Goal: Transaction & Acquisition: Purchase product/service

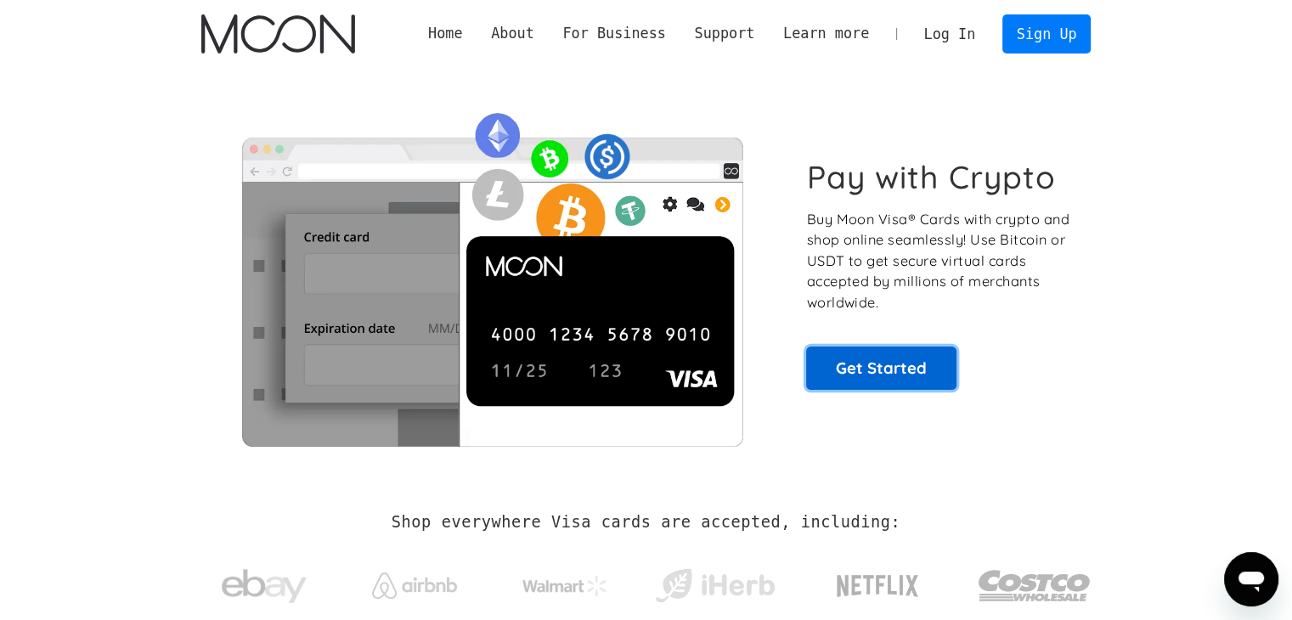
click at [873, 358] on link "Get Started" at bounding box center [881, 367] width 150 height 42
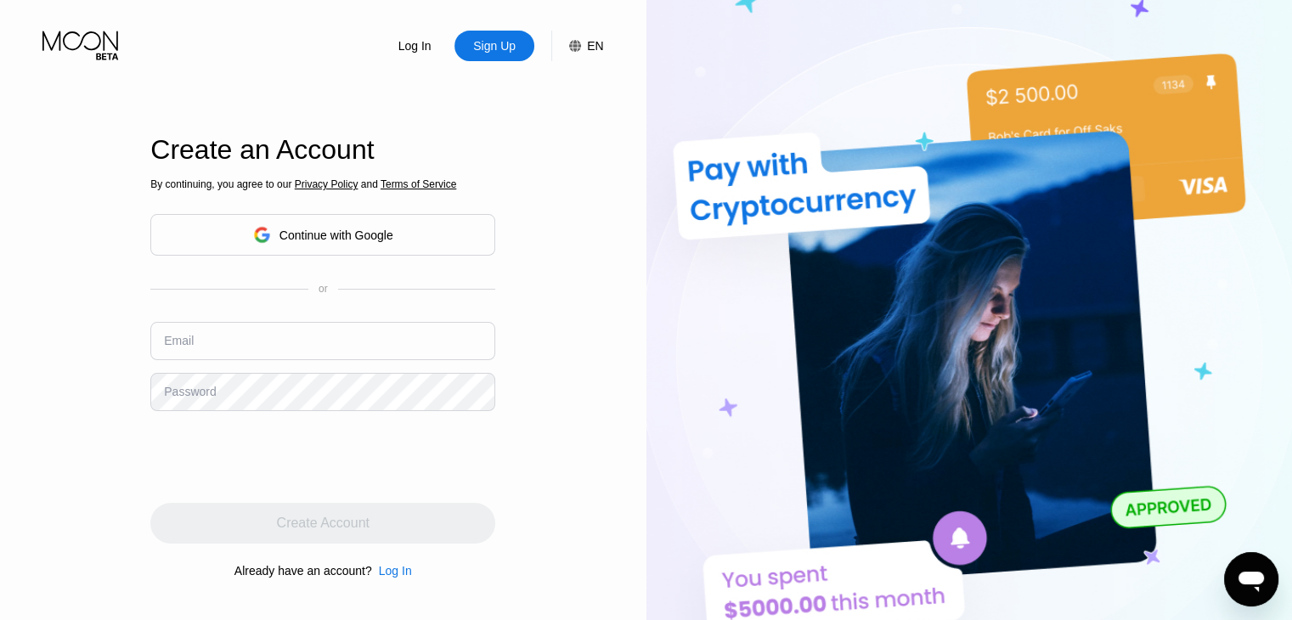
click at [431, 231] on div "Continue with Google" at bounding box center [322, 235] width 345 height 42
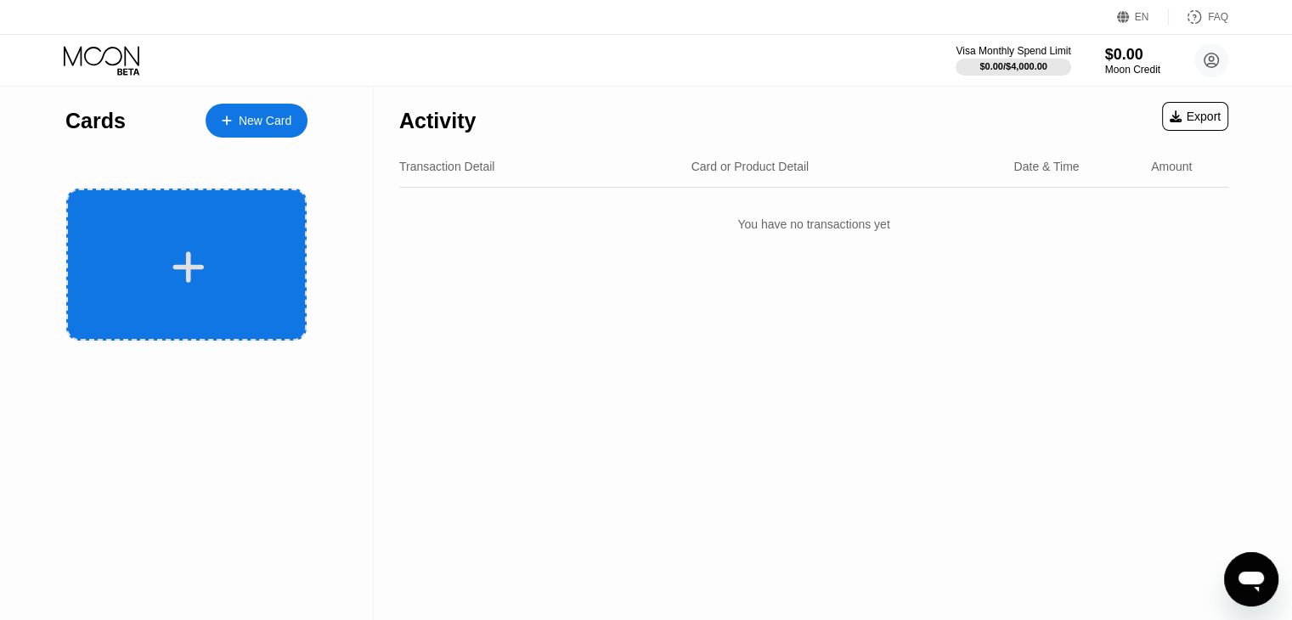
click at [176, 296] on div at bounding box center [186, 265] width 240 height 152
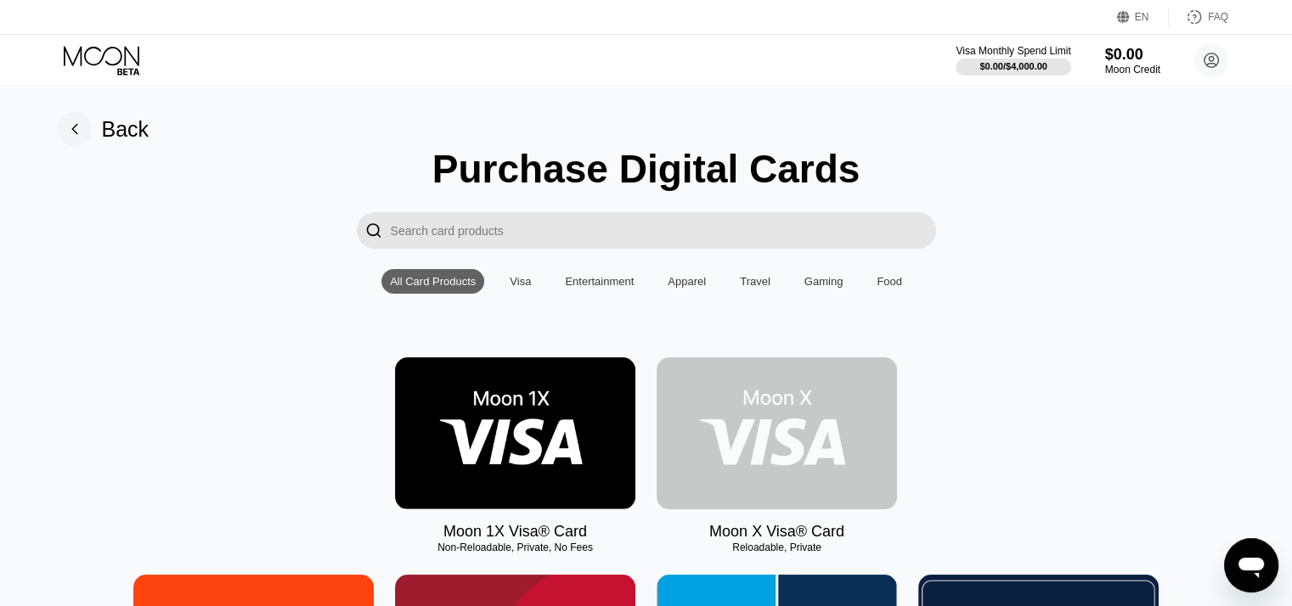
click at [750, 447] on img at bounding box center [776, 434] width 240 height 152
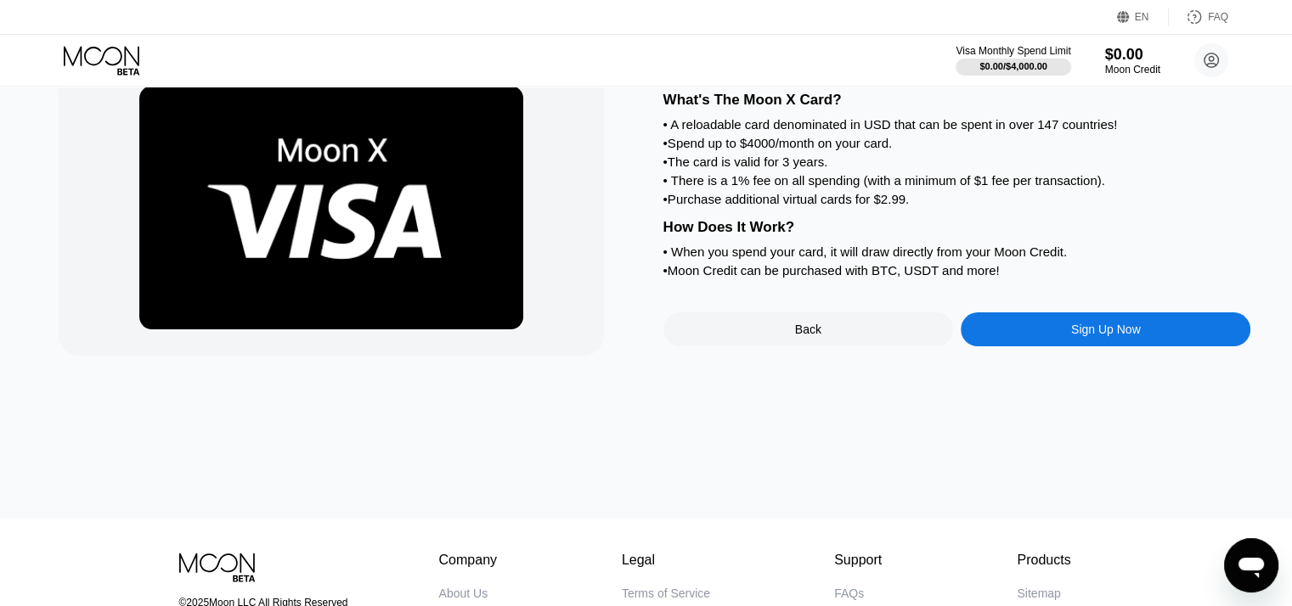
scroll to position [92, 0]
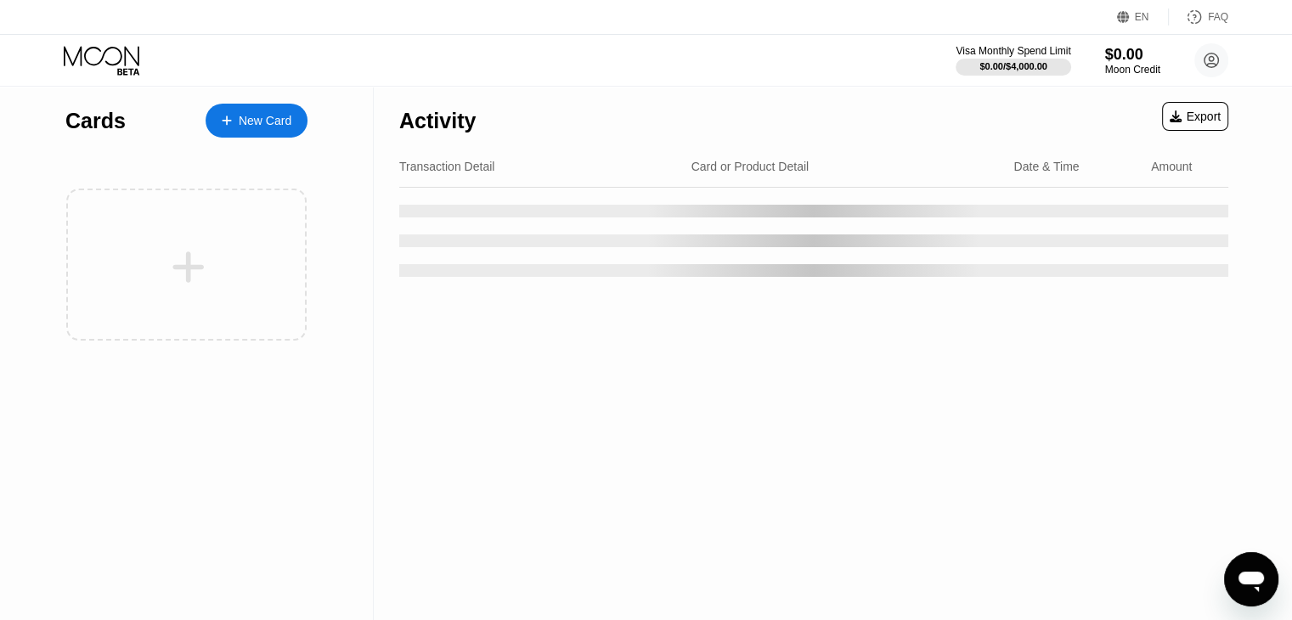
click at [286, 114] on div "New Card" at bounding box center [265, 121] width 53 height 14
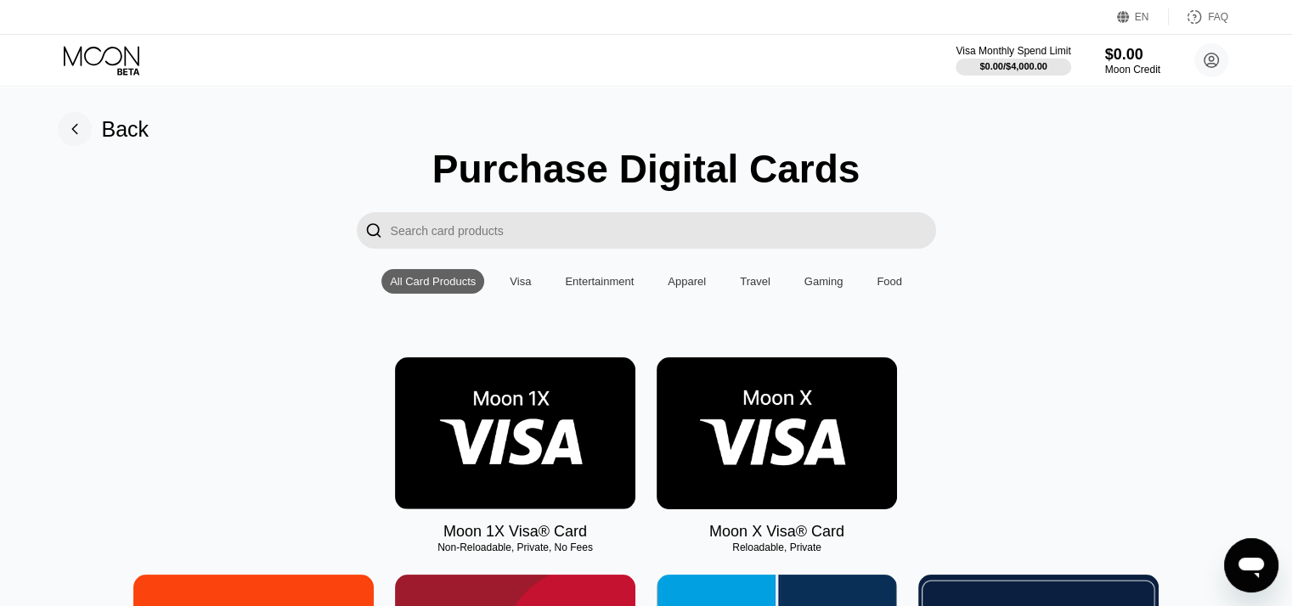
click at [504, 444] on img at bounding box center [515, 434] width 240 height 152
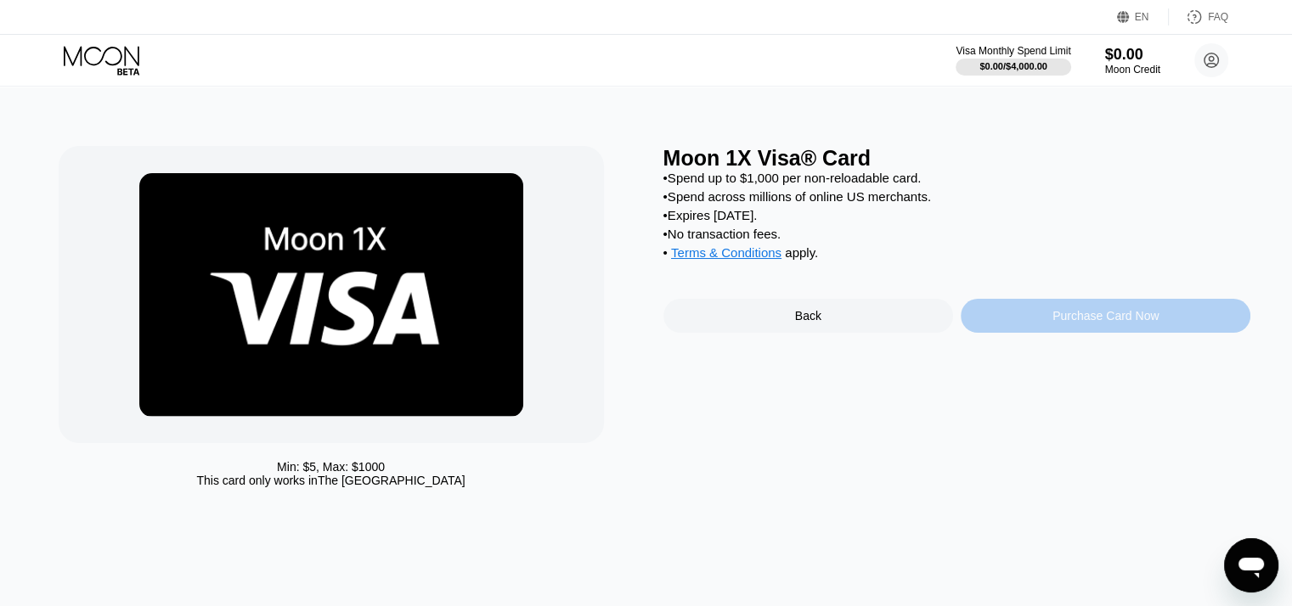
click at [1067, 323] on div "Purchase Card Now" at bounding box center [1105, 316] width 106 height 14
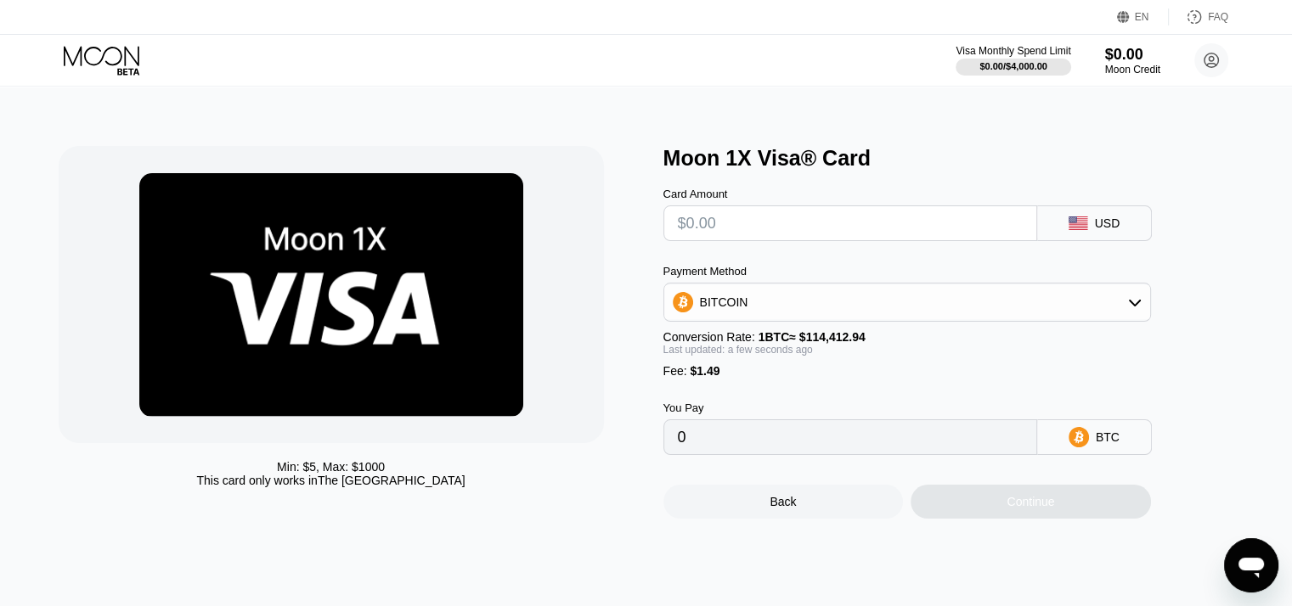
click at [966, 301] on div "BITCOIN" at bounding box center [907, 302] width 486 height 34
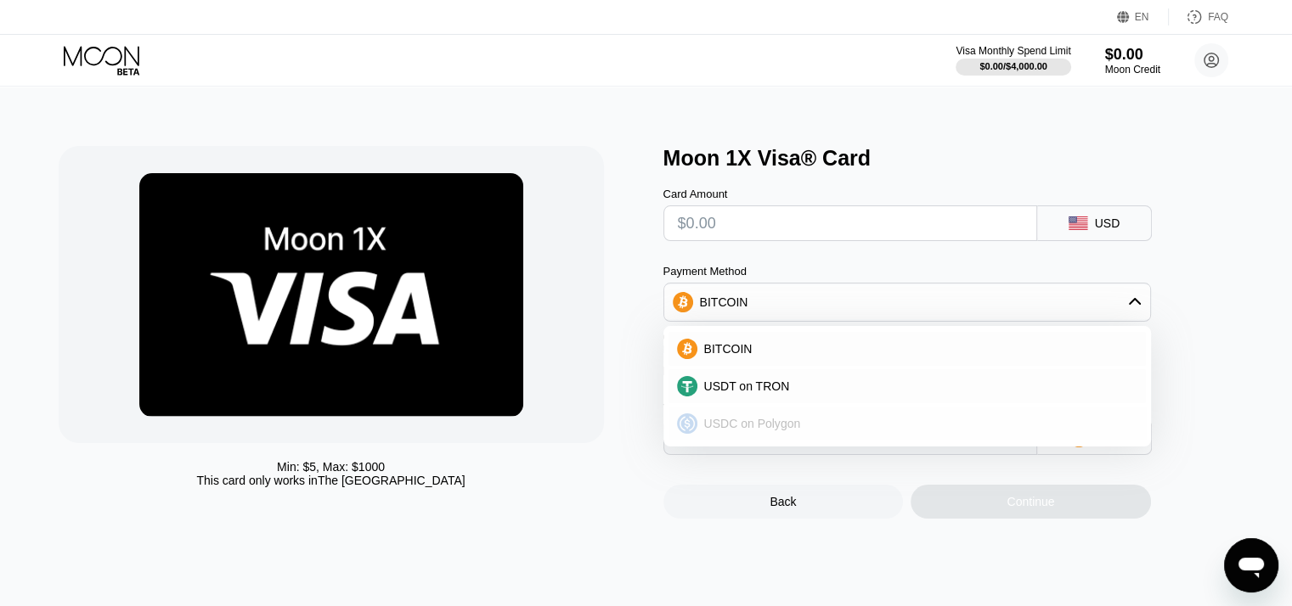
click at [807, 431] on div "USDC on Polygon" at bounding box center [917, 424] width 440 height 14
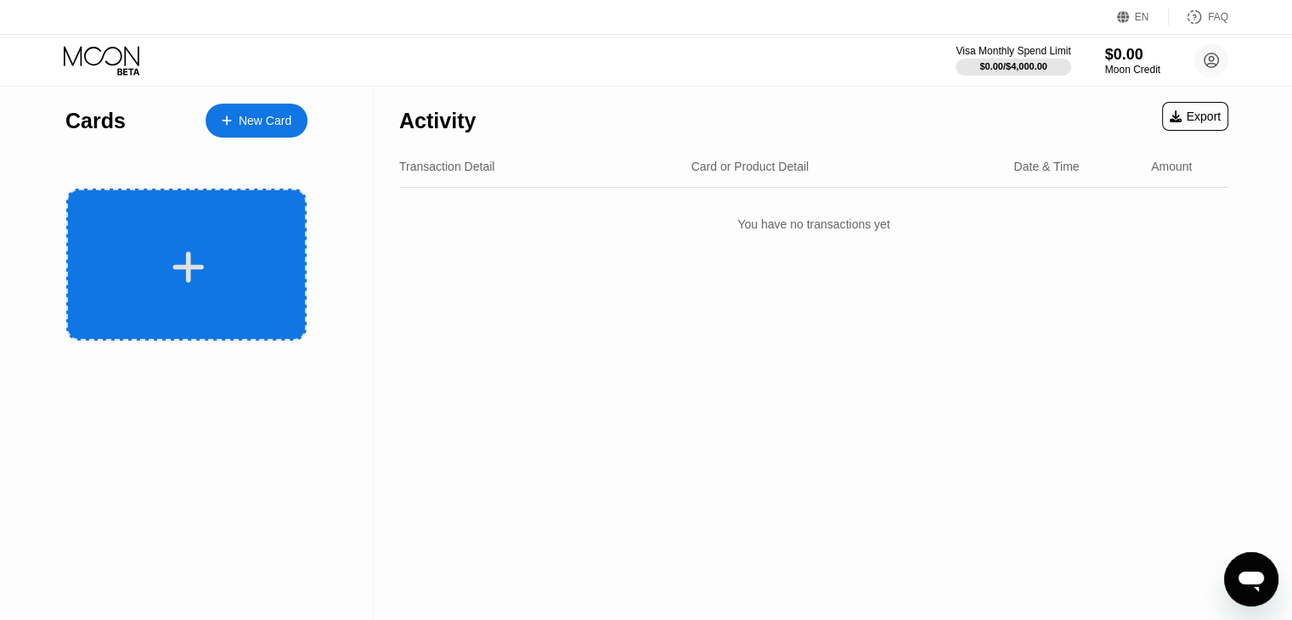
click at [256, 259] on div at bounding box center [188, 267] width 211 height 38
click at [295, 278] on div at bounding box center [186, 265] width 240 height 152
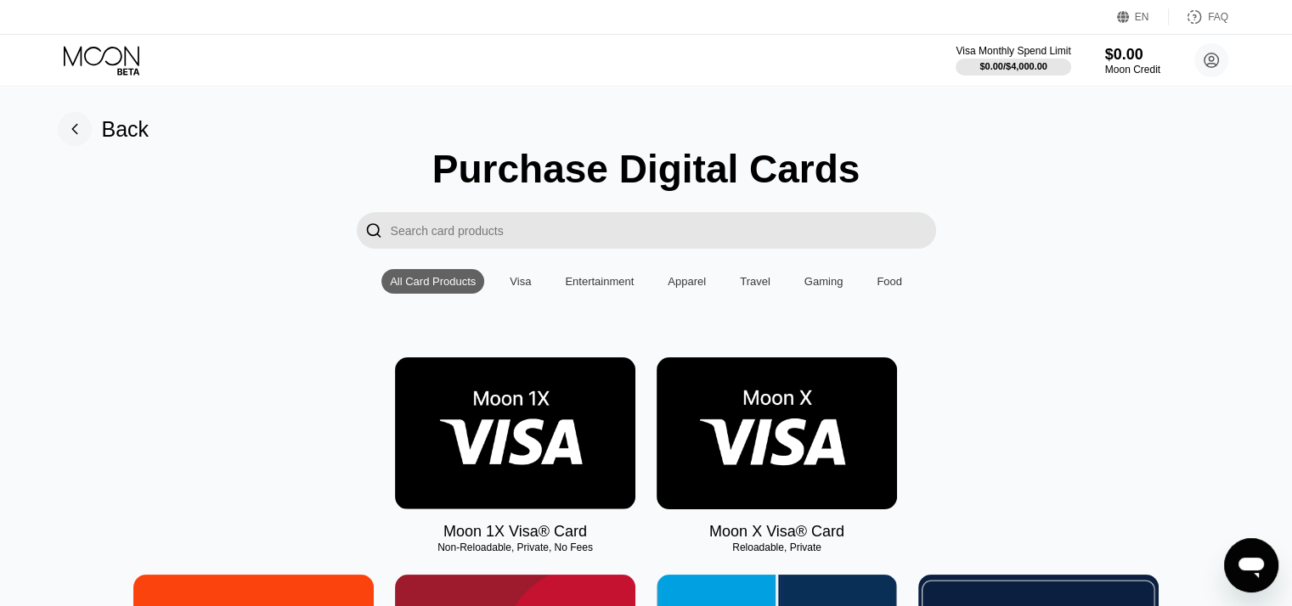
click at [506, 282] on div "Visa" at bounding box center [520, 281] width 38 height 25
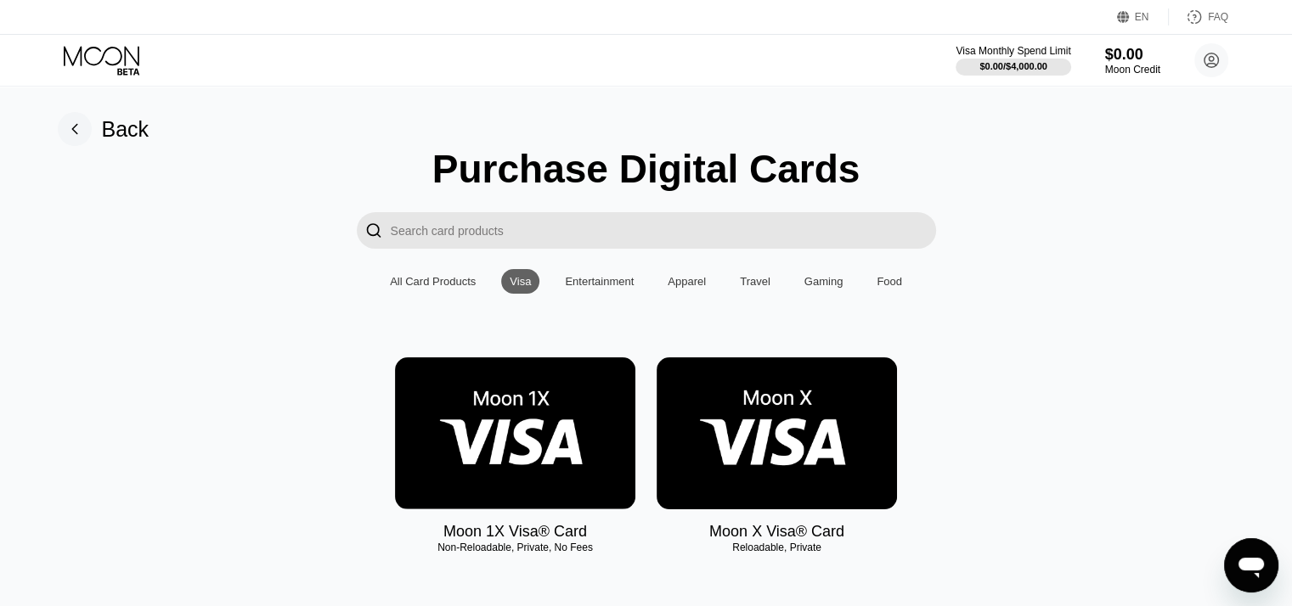
click at [543, 440] on img at bounding box center [515, 434] width 240 height 152
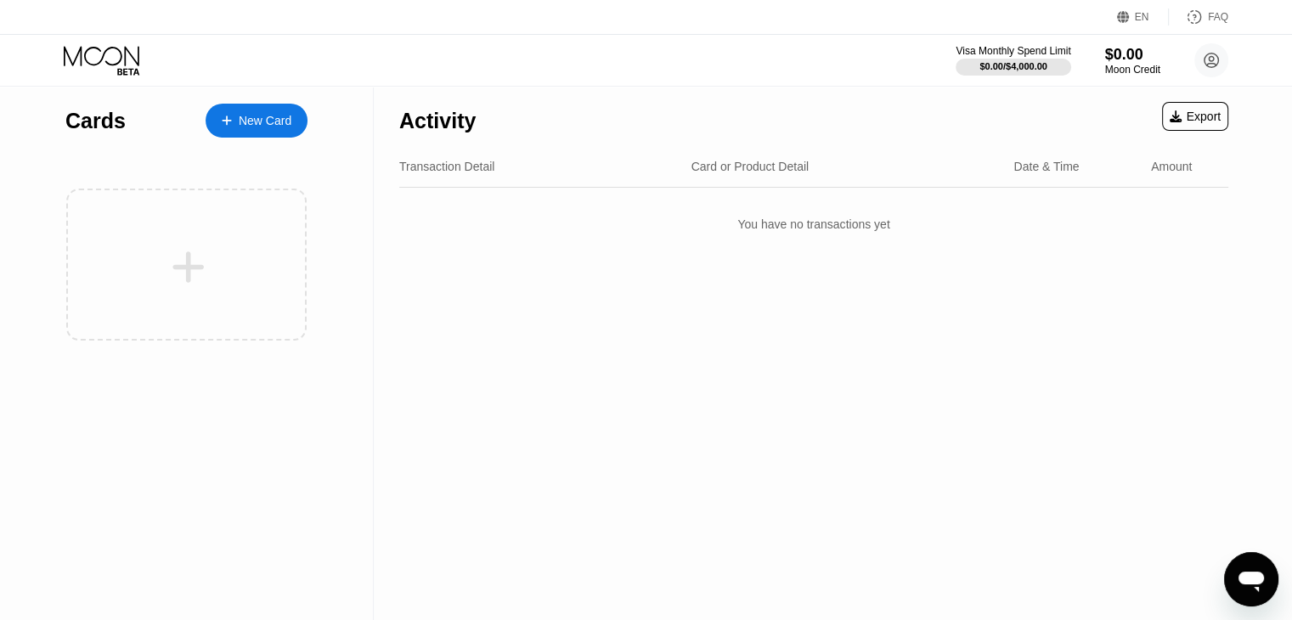
click at [250, 165] on div at bounding box center [186, 256] width 242 height 203
click at [236, 106] on div "New Card" at bounding box center [256, 121] width 102 height 34
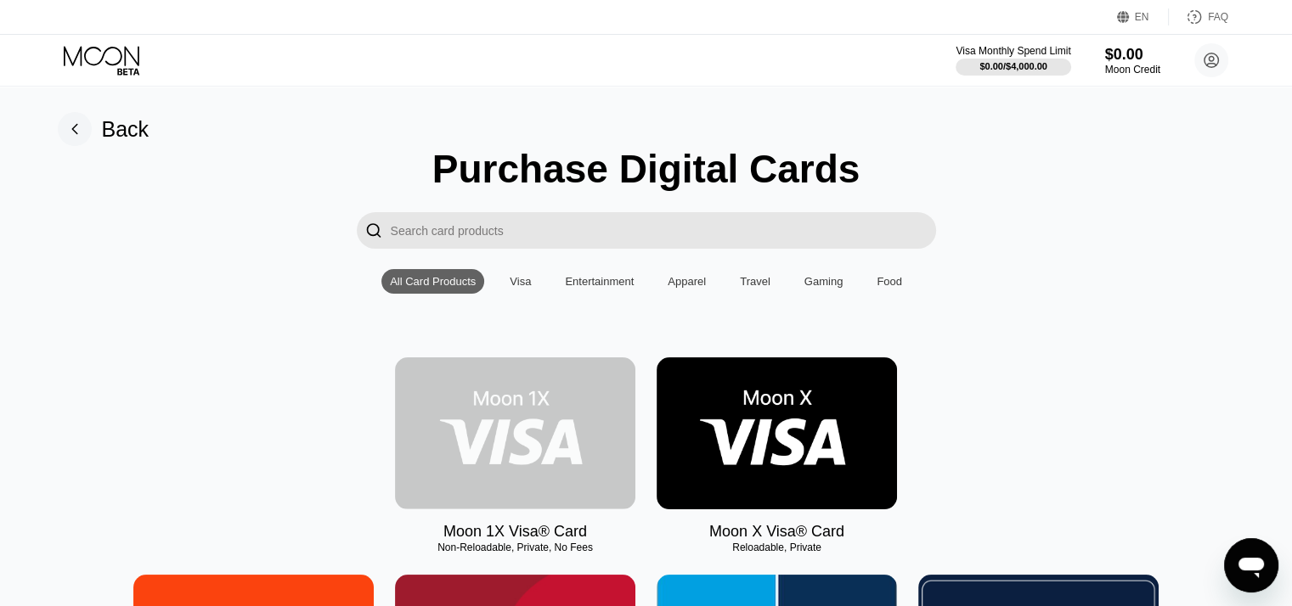
drag, startPoint x: 529, startPoint y: 417, endPoint x: 688, endPoint y: 266, distance: 219.2
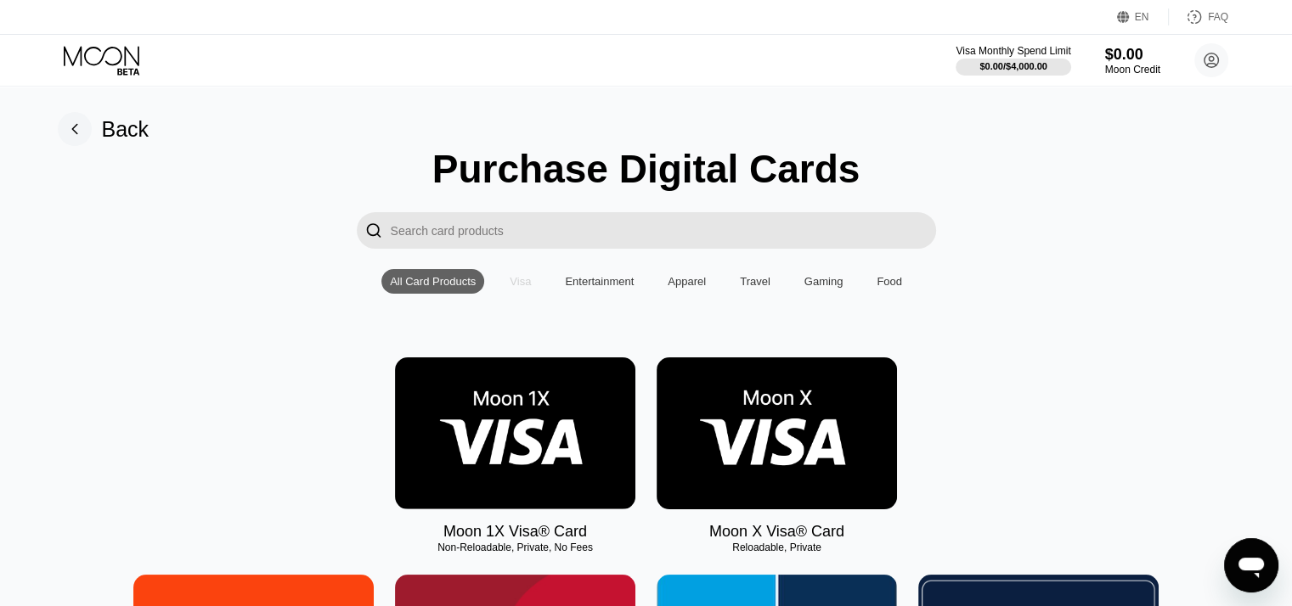
click at [516, 288] on div "Visa" at bounding box center [520, 281] width 21 height 13
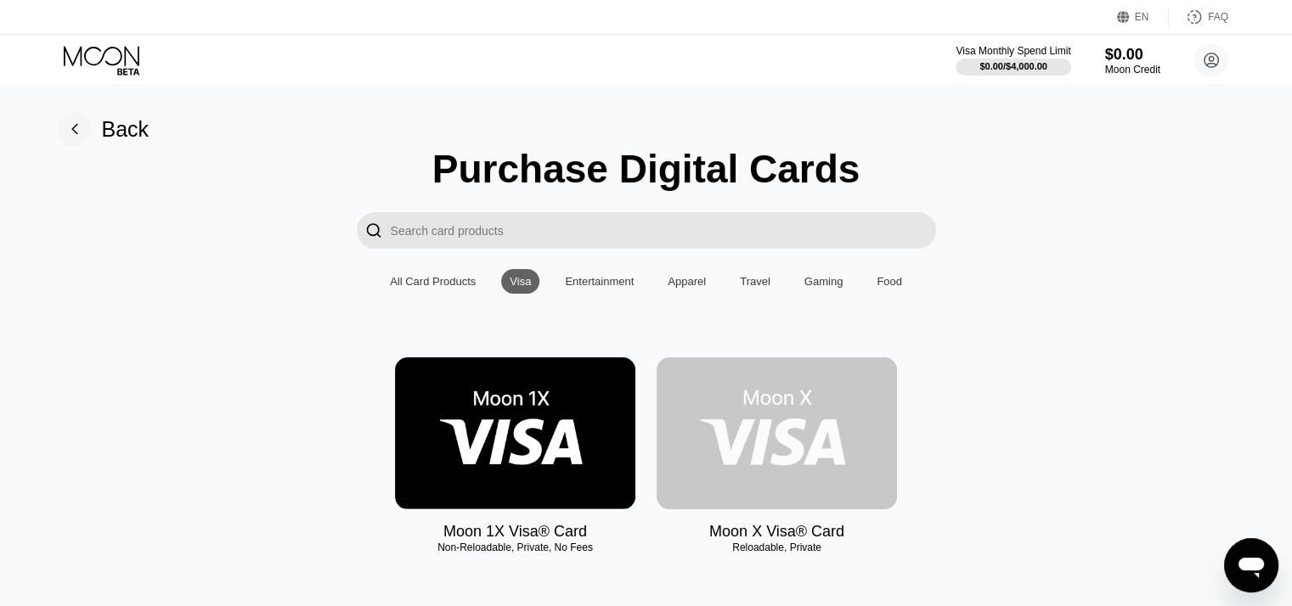
click at [680, 420] on img at bounding box center [776, 434] width 240 height 152
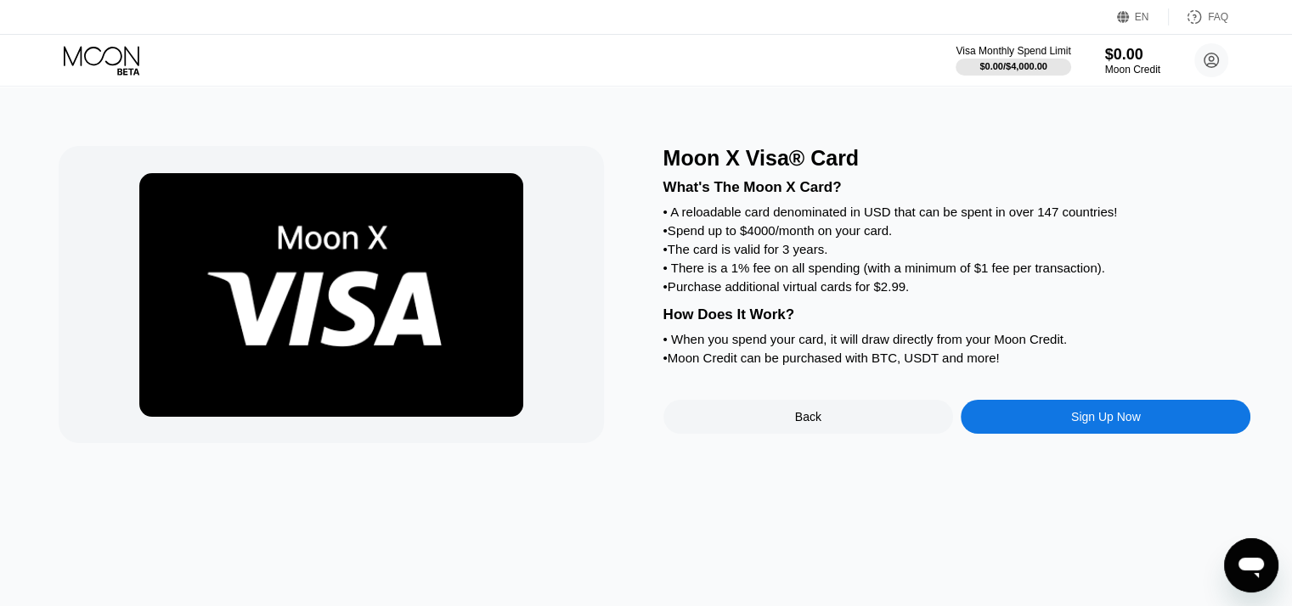
click at [809, 432] on div "Back" at bounding box center [808, 417] width 290 height 34
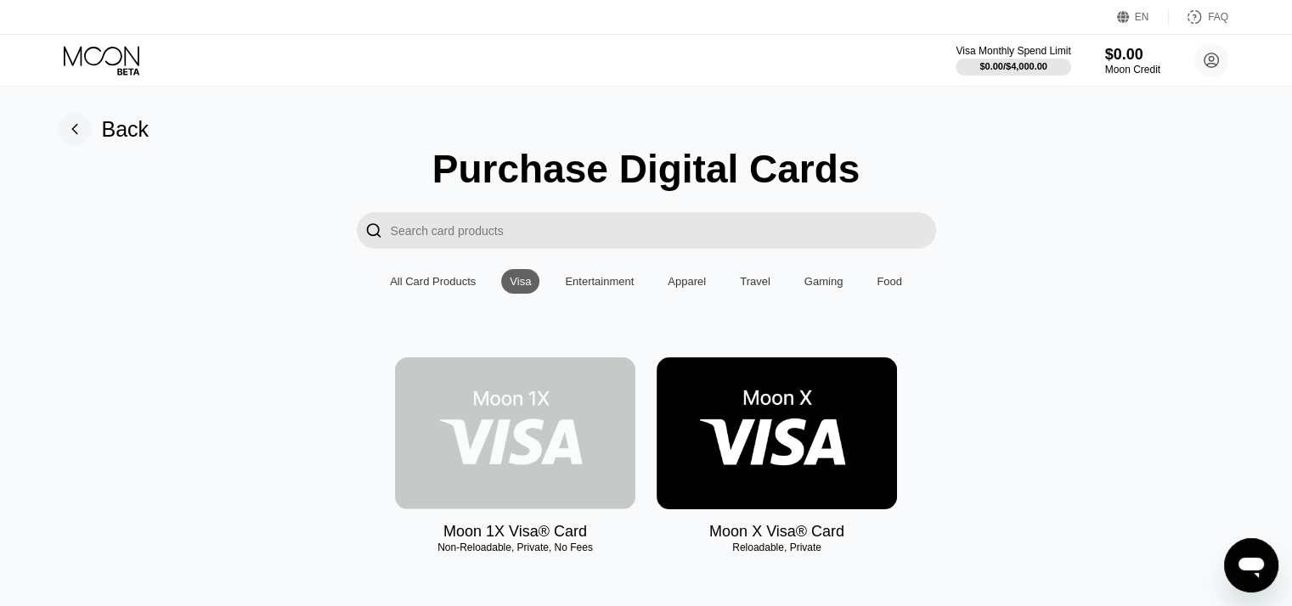
click at [560, 429] on img at bounding box center [515, 434] width 240 height 152
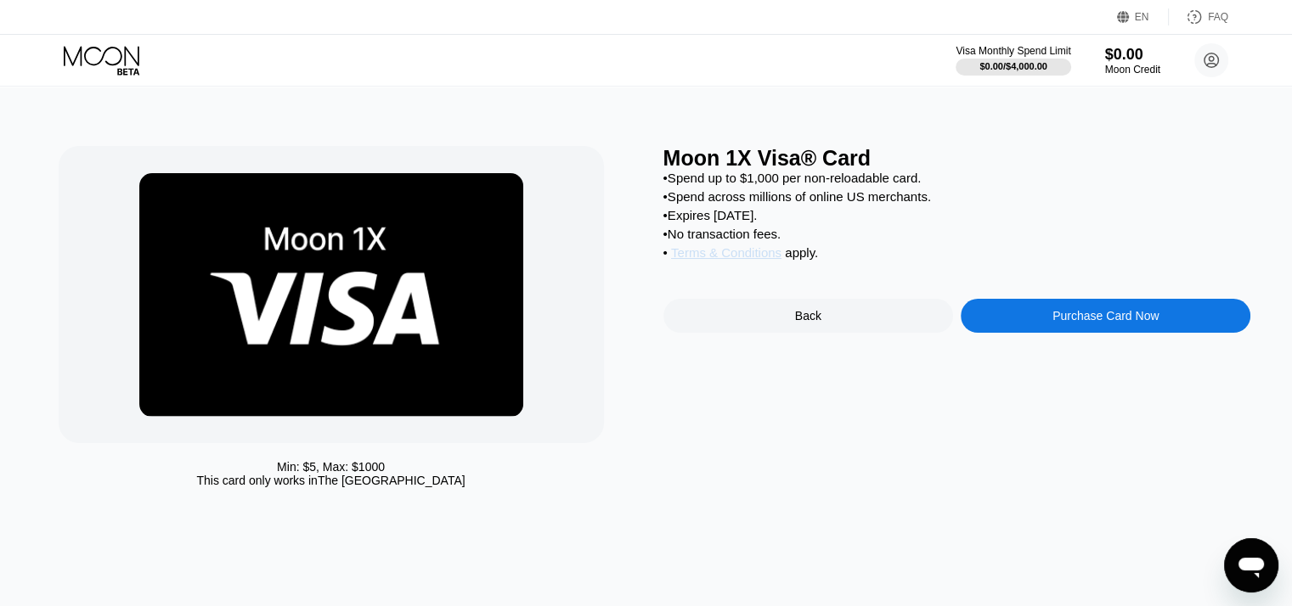
click at [725, 260] on span "Terms & Conditions" at bounding box center [726, 252] width 110 height 14
